Goal: Task Accomplishment & Management: Manage account settings

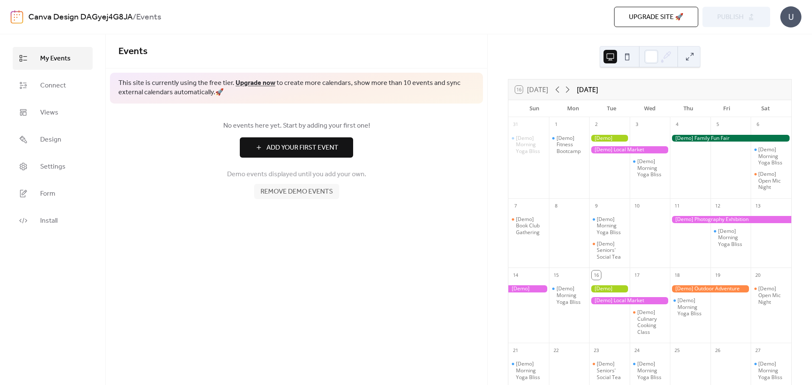
click at [183, 232] on div "Events This site is currently using the free tier. Upgrade now to create more c…" at bounding box center [296, 209] width 381 height 351
click at [23, 85] on icon at bounding box center [23, 85] width 8 height 8
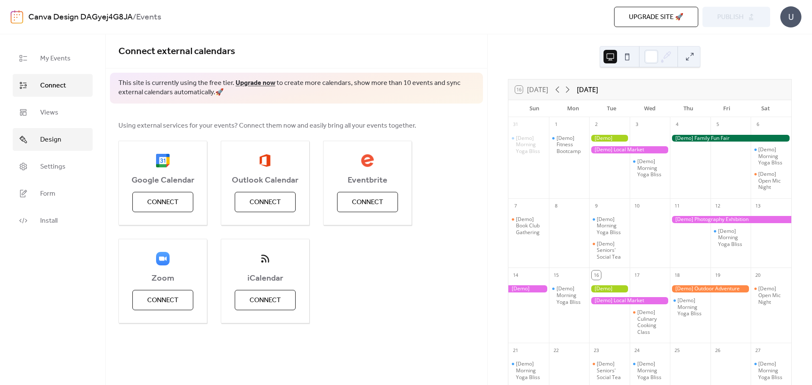
click at [43, 139] on span "Design" at bounding box center [50, 140] width 21 height 10
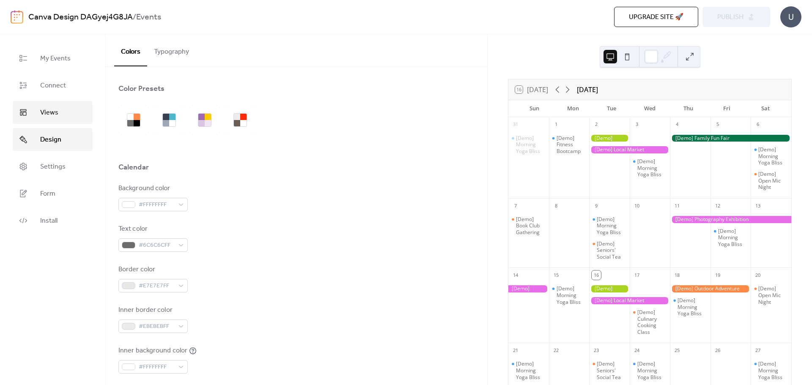
click at [46, 116] on span "Views" at bounding box center [49, 113] width 18 height 10
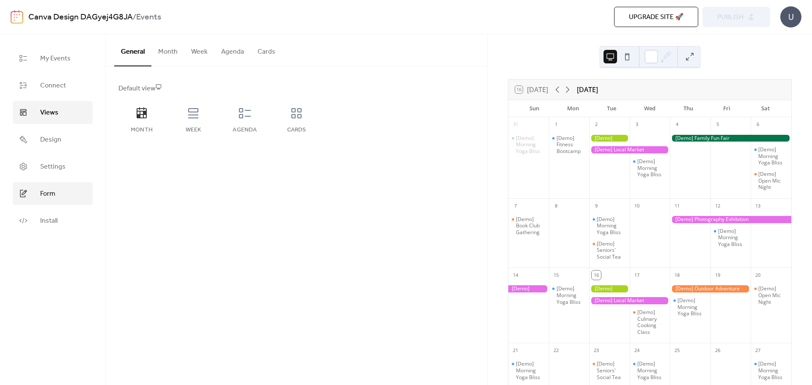
drag, startPoint x: 48, startPoint y: 148, endPoint x: 43, endPoint y: 187, distance: 38.7
click at [48, 149] on link "Design" at bounding box center [53, 139] width 80 height 23
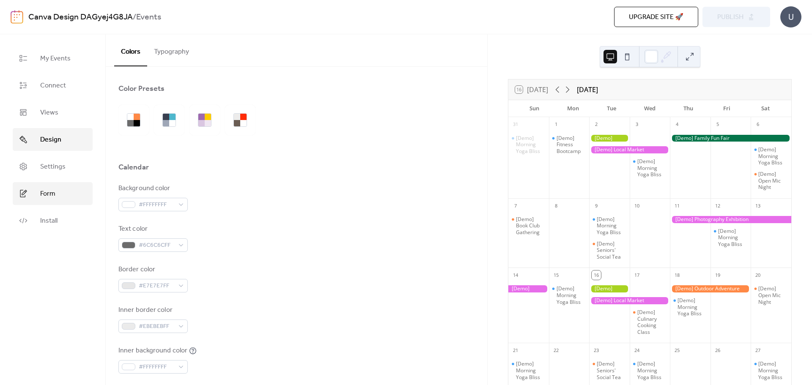
click at [43, 187] on link "Form" at bounding box center [53, 193] width 80 height 23
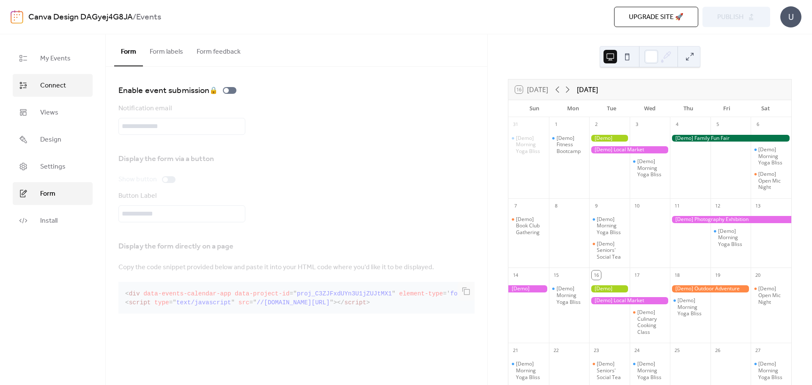
drag, startPoint x: 46, startPoint y: 213, endPoint x: 45, endPoint y: 93, distance: 119.2
click at [46, 213] on link "Install" at bounding box center [53, 220] width 80 height 23
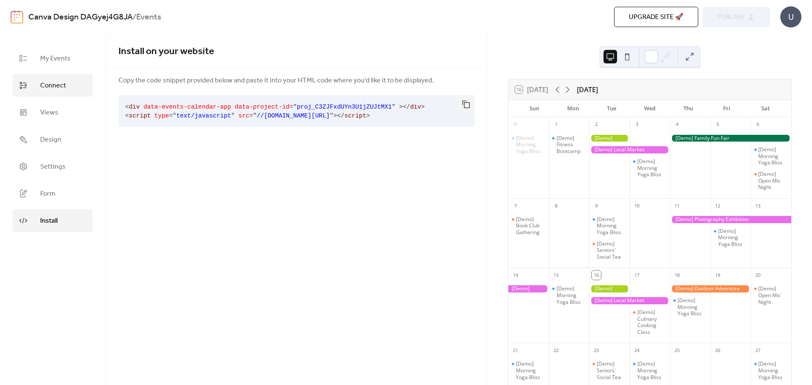
click at [44, 93] on link "Connect" at bounding box center [53, 85] width 80 height 23
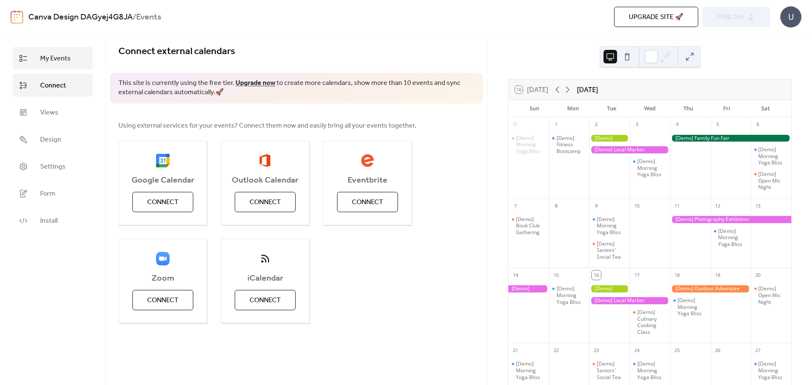
click at [39, 67] on link "My Events" at bounding box center [53, 58] width 80 height 23
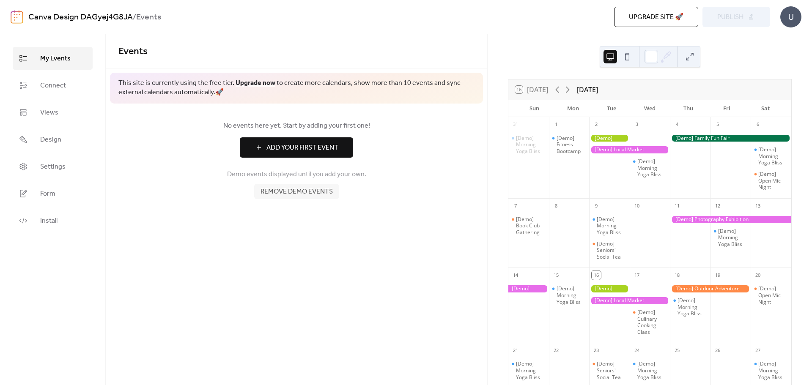
click at [15, 11] on img at bounding box center [17, 17] width 13 height 14
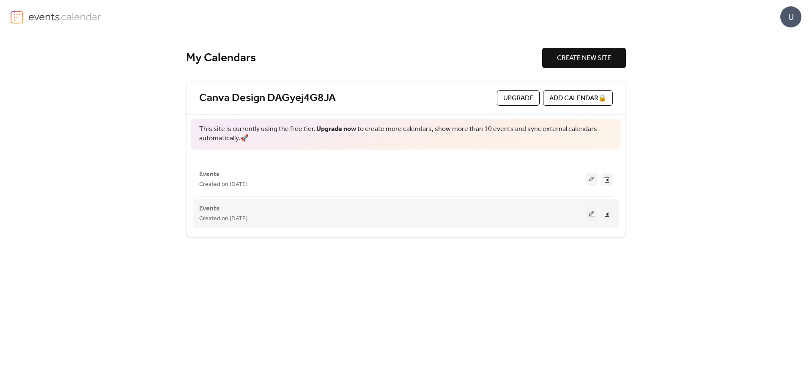
click at [237, 220] on span "Created on [DATE]" at bounding box center [223, 219] width 48 height 10
click at [595, 213] on button at bounding box center [591, 213] width 12 height 13
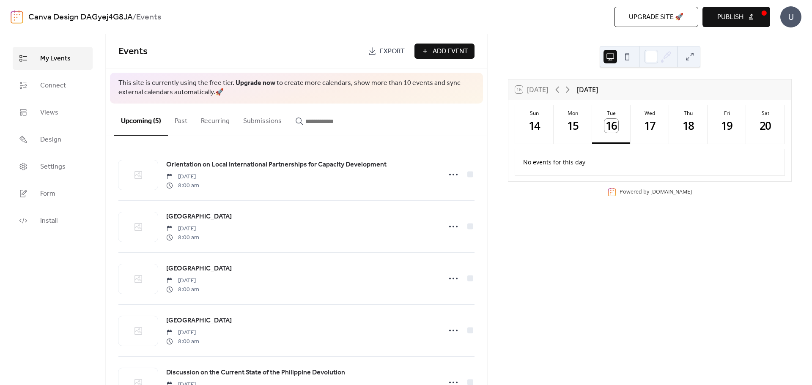
click at [54, 316] on div "My Events Connect Views Design Settings Form Install" at bounding box center [53, 209] width 106 height 351
click at [760, 16] on button "Publish" at bounding box center [736, 17] width 68 height 20
click at [661, 19] on span "Upgrade site 🚀" at bounding box center [656, 17] width 55 height 10
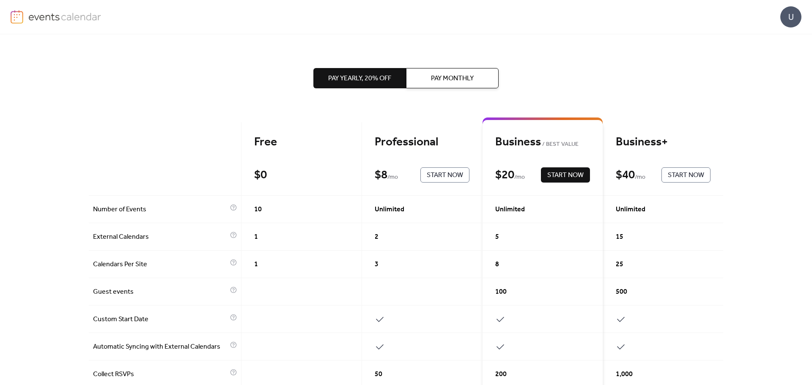
click at [279, 158] on div "Free $ 0 Start Now" at bounding box center [301, 159] width 120 height 74
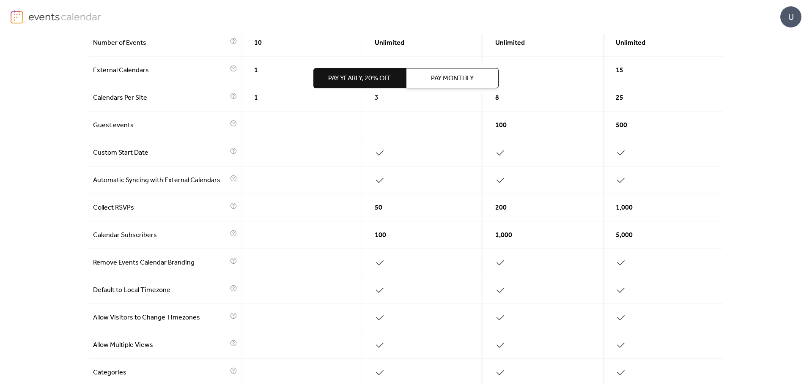
scroll to position [85, 0]
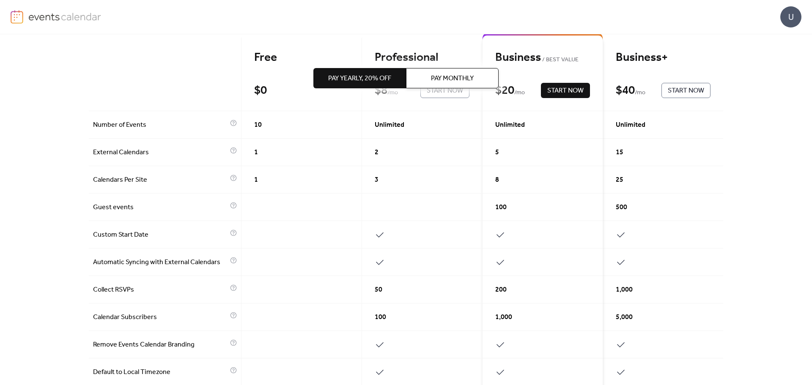
click at [262, 149] on div "1" at bounding box center [301, 152] width 120 height 27
click at [265, 191] on div "1" at bounding box center [301, 179] width 120 height 27
click at [262, 184] on div "1" at bounding box center [301, 179] width 120 height 27
click at [263, 178] on div "1" at bounding box center [301, 179] width 120 height 27
click at [451, 234] on div at bounding box center [422, 234] width 120 height 27
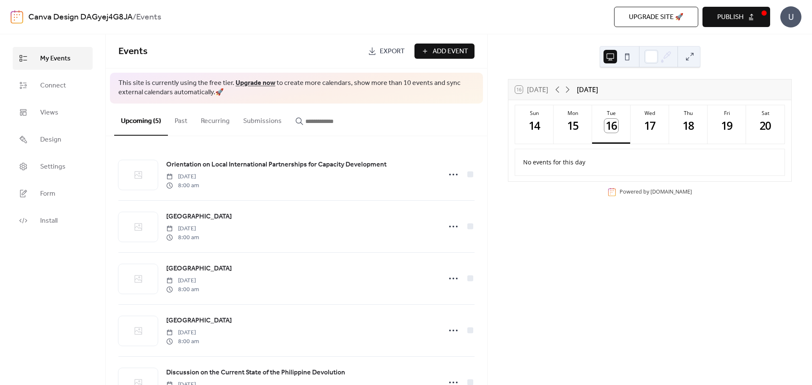
click at [751, 21] on button "Publish" at bounding box center [736, 17] width 68 height 20
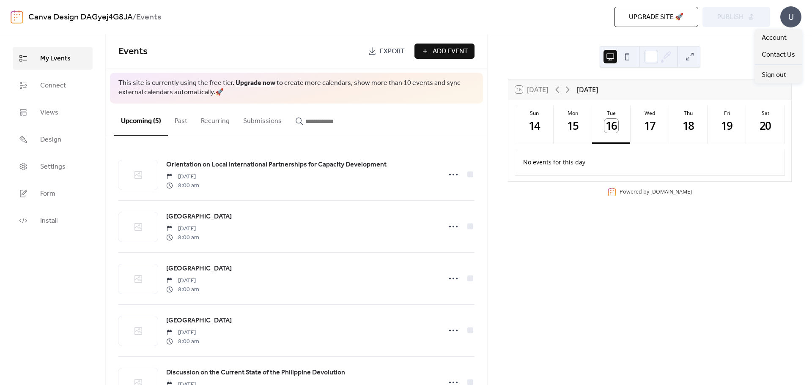
click at [800, 21] on div "U" at bounding box center [790, 16] width 21 height 21
drag, startPoint x: 565, startPoint y: 337, endPoint x: 564, endPoint y: 314, distance: 23.3
click at [571, 333] on div "16 [DATE] [DATE] Sun 14 Mon 15 Tue 16 Wed 17 Thu 18 Fri 19 Sat 20 No events for…" at bounding box center [649, 209] width 324 height 351
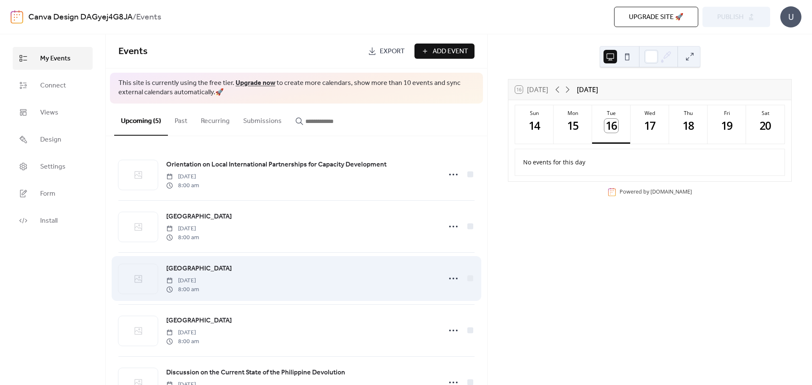
click at [444, 290] on div "[GEOGRAPHIC_DATA] [DATE] 8:00 am" at bounding box center [296, 279] width 356 height 52
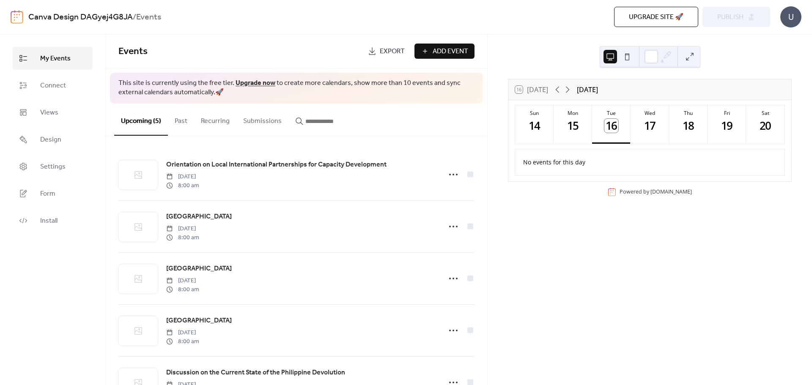
drag, startPoint x: 582, startPoint y: 257, endPoint x: 516, endPoint y: 267, distance: 66.7
click at [582, 257] on div "16 [DATE] [DATE] Sun 14 Mon 15 Tue 16 Wed 17 Thu 18 Fri 19 Sat 20 No events for…" at bounding box center [649, 209] width 324 height 351
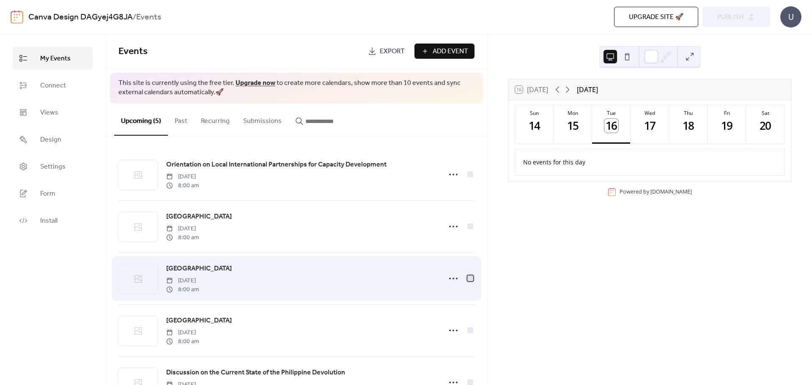
click at [467, 280] on div at bounding box center [470, 278] width 6 height 6
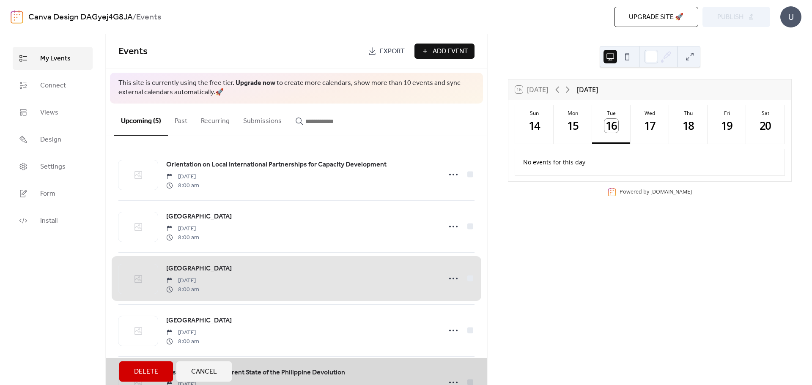
click at [467, 280] on div "[GEOGRAPHIC_DATA] [DATE] 8:00 am" at bounding box center [296, 278] width 356 height 52
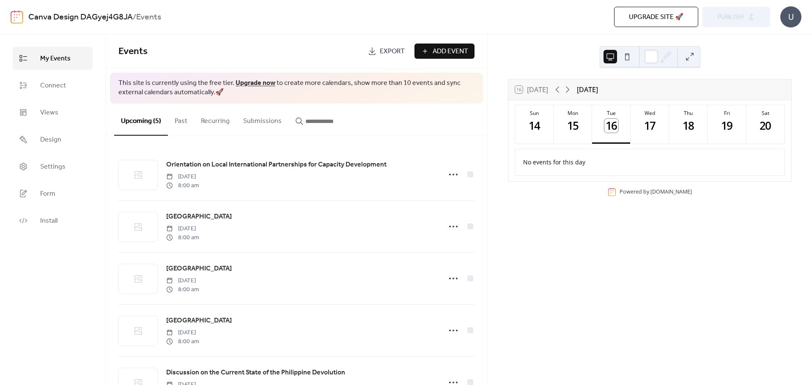
click at [547, 281] on div "16 [DATE] [DATE] Sun 14 Mon 15 Tue 16 Wed 17 Thu 18 Fri 19 Sat 20 No events for…" at bounding box center [649, 209] width 324 height 351
drag, startPoint x: 629, startPoint y: 55, endPoint x: 616, endPoint y: 58, distance: 13.0
click at [621, 57] on button at bounding box center [627, 57] width 14 height 14
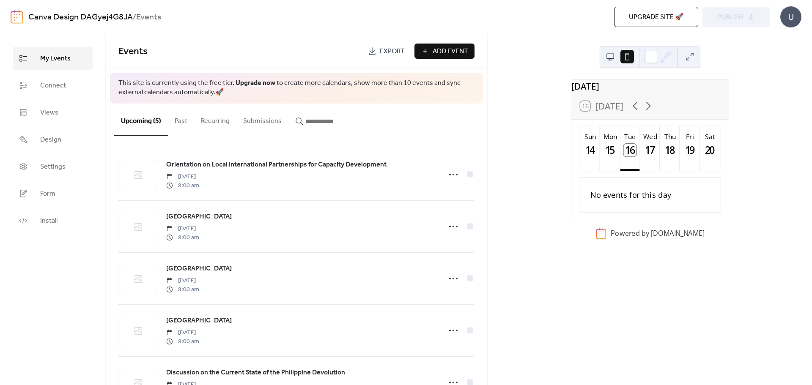
click at [18, 22] on img at bounding box center [17, 17] width 13 height 14
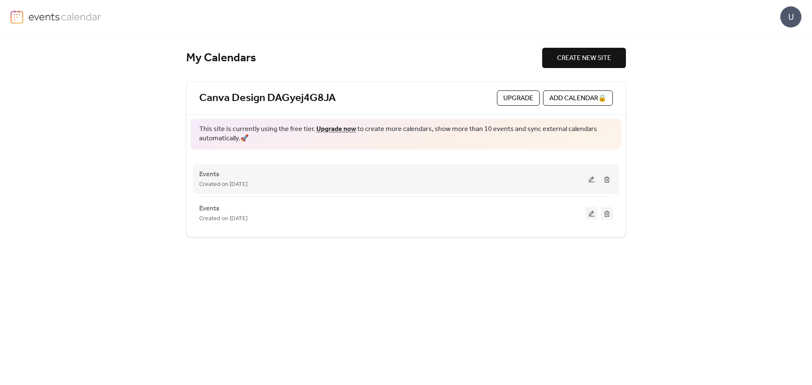
click at [606, 182] on button at bounding box center [607, 179] width 12 height 13
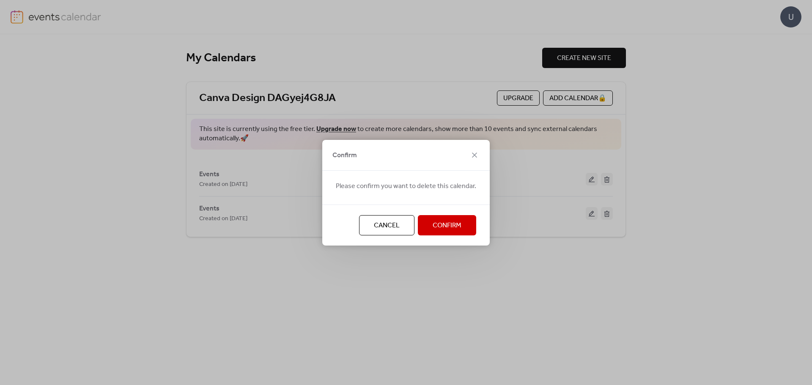
click at [456, 226] on span "Confirm" at bounding box center [446, 226] width 29 height 10
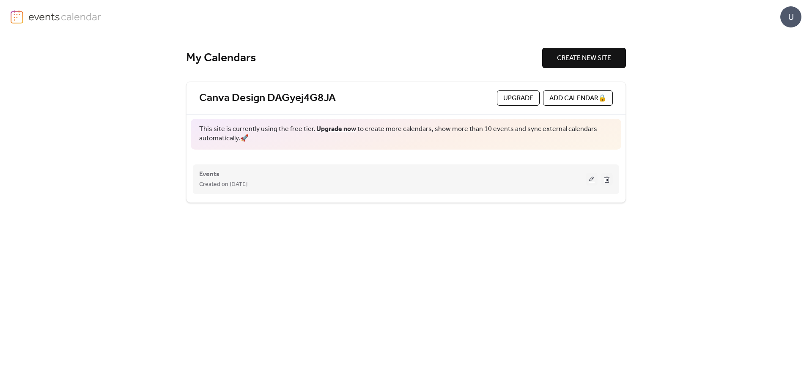
click at [251, 177] on div "Events Created on [DATE]" at bounding box center [392, 179] width 386 height 20
click at [247, 187] on span "Created on [DATE]" at bounding box center [223, 185] width 48 height 10
click at [594, 182] on button at bounding box center [591, 179] width 12 height 13
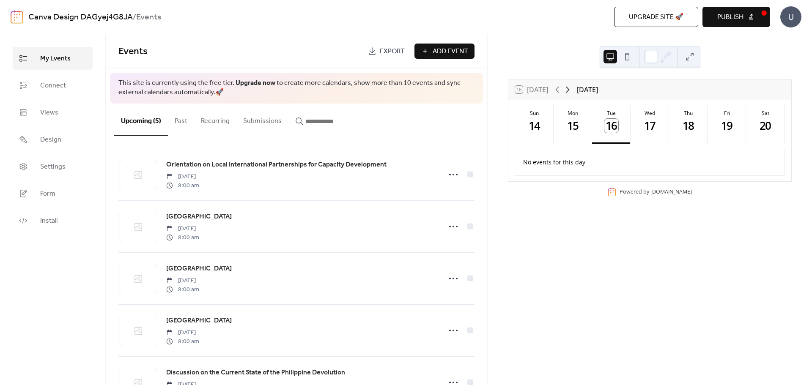
click at [563, 89] on icon at bounding box center [567, 90] width 10 height 10
click at [574, 91] on div "16 [DATE] [DATE]" at bounding box center [649, 89] width 283 height 20
click at [571, 91] on icon at bounding box center [567, 90] width 10 height 10
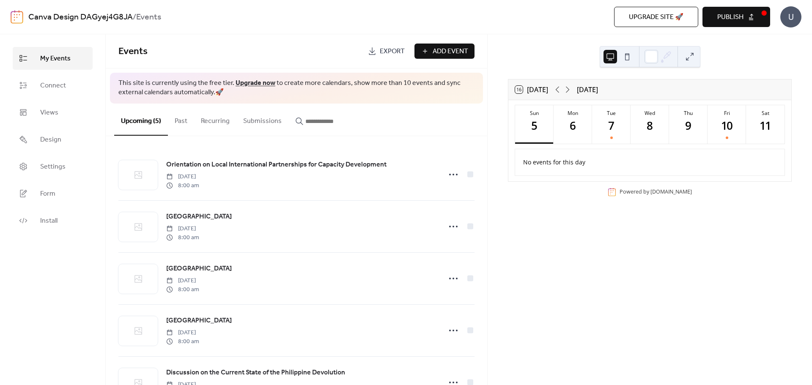
click at [738, 20] on span "Publish" at bounding box center [730, 17] width 26 height 10
click at [49, 162] on span "Settings" at bounding box center [52, 167] width 25 height 10
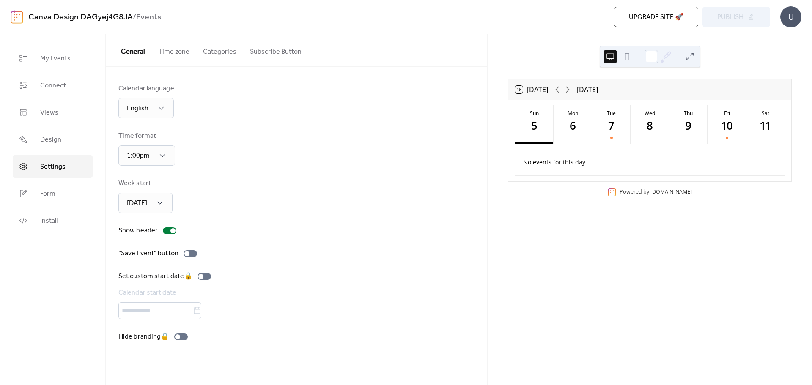
click at [653, 19] on span "Upgrade site 🚀" at bounding box center [656, 17] width 55 height 10
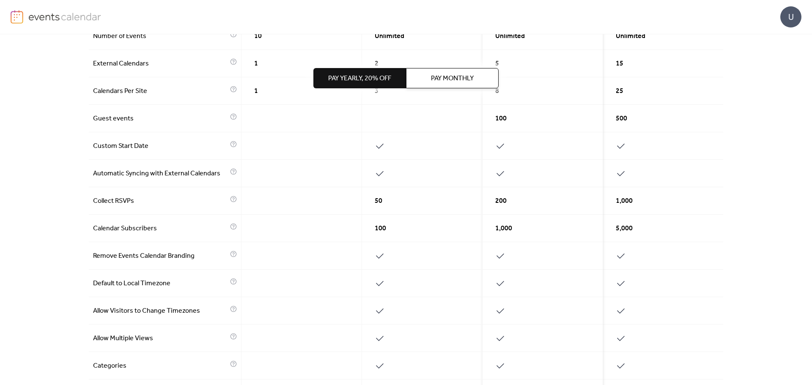
scroll to position [169, 0]
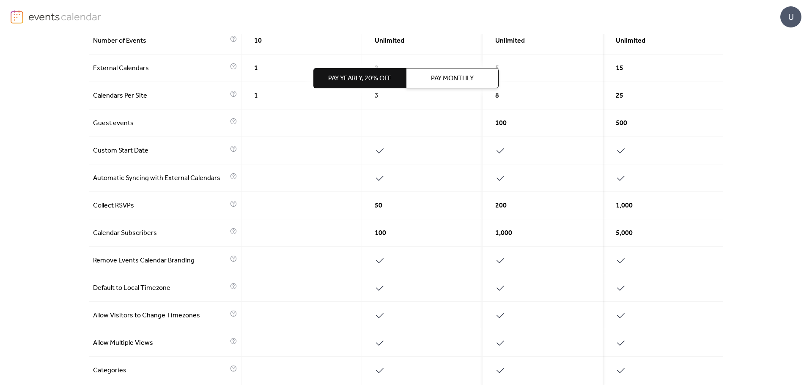
click at [29, 25] on div "U" at bounding box center [406, 17] width 790 height 34
click at [22, 21] on img at bounding box center [17, 17] width 13 height 14
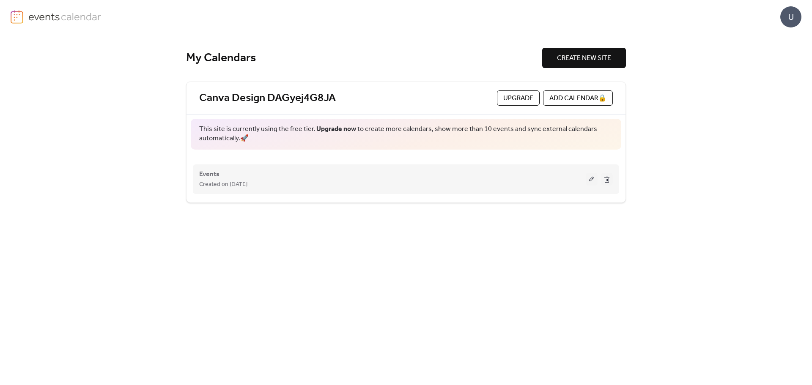
click at [608, 181] on button at bounding box center [607, 179] width 12 height 13
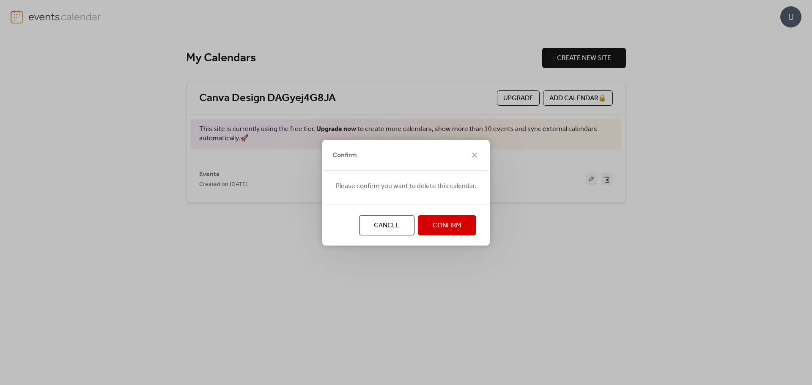
click at [453, 226] on span "Confirm" at bounding box center [446, 226] width 29 height 10
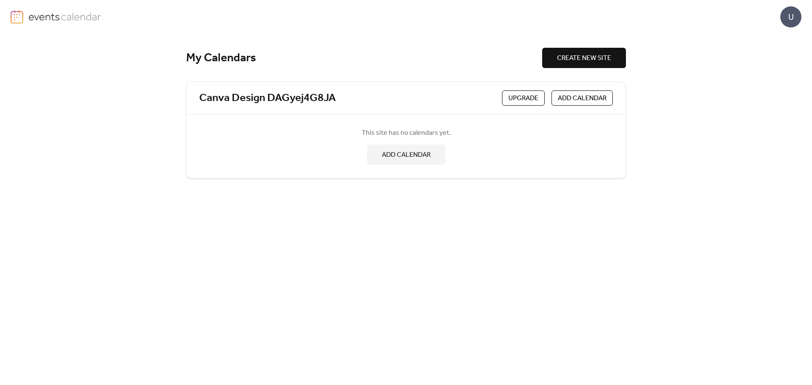
click at [416, 159] on span "ADD CALENDAR" at bounding box center [406, 155] width 49 height 10
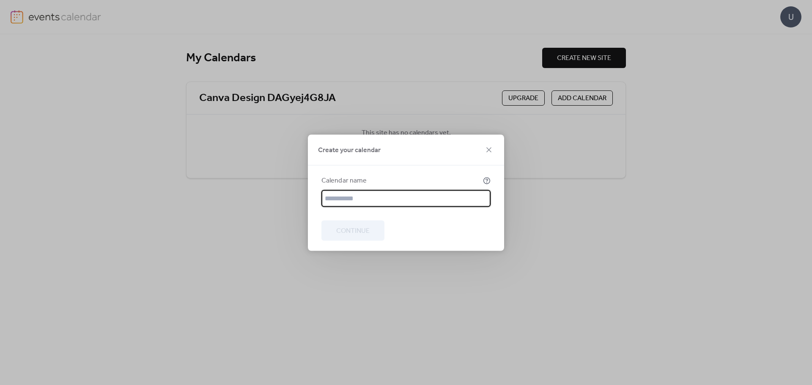
click at [492, 158] on div "Create your calendar" at bounding box center [406, 149] width 196 height 31
